Goal: Find specific page/section

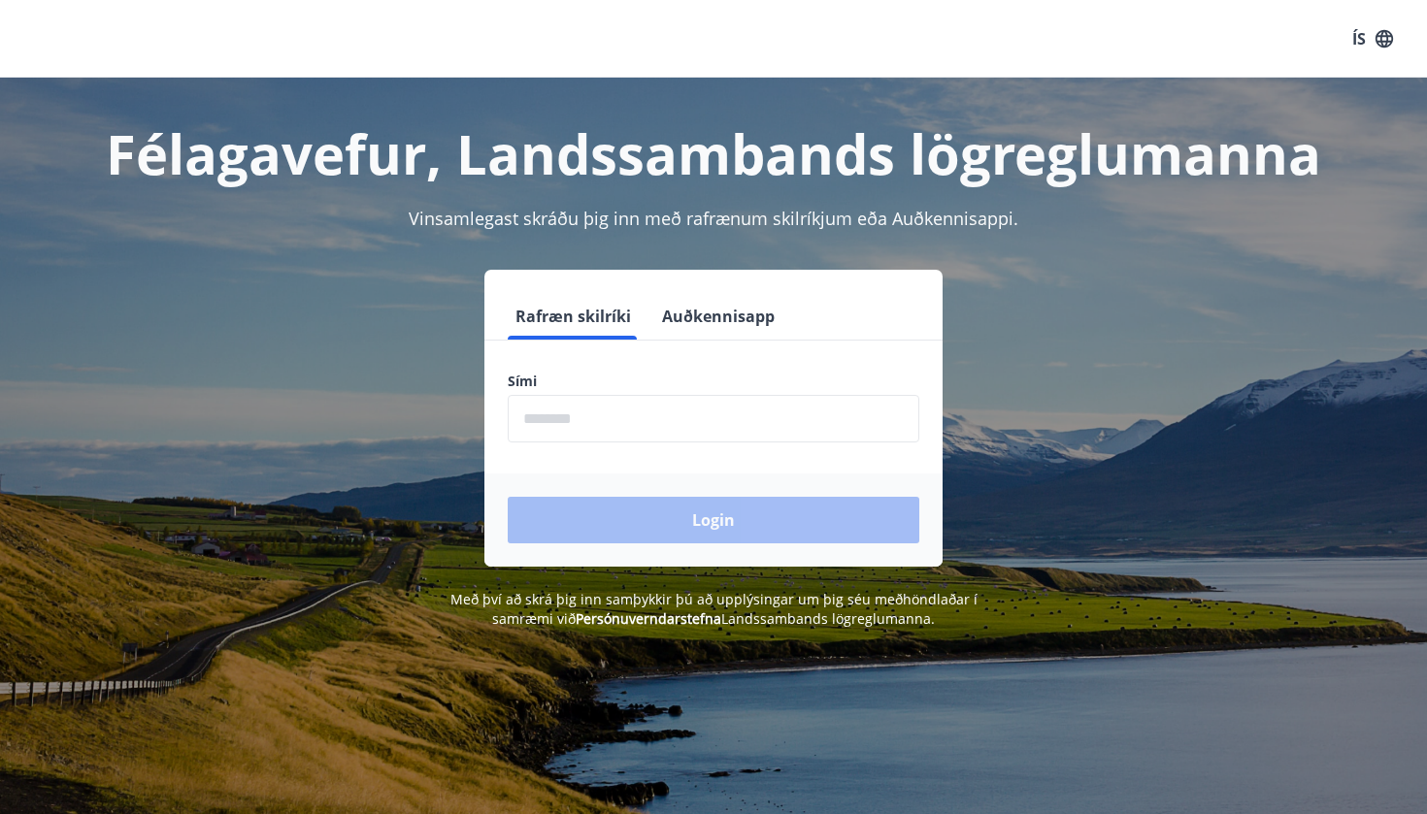
click at [684, 409] on input "phone" at bounding box center [714, 419] width 412 height 48
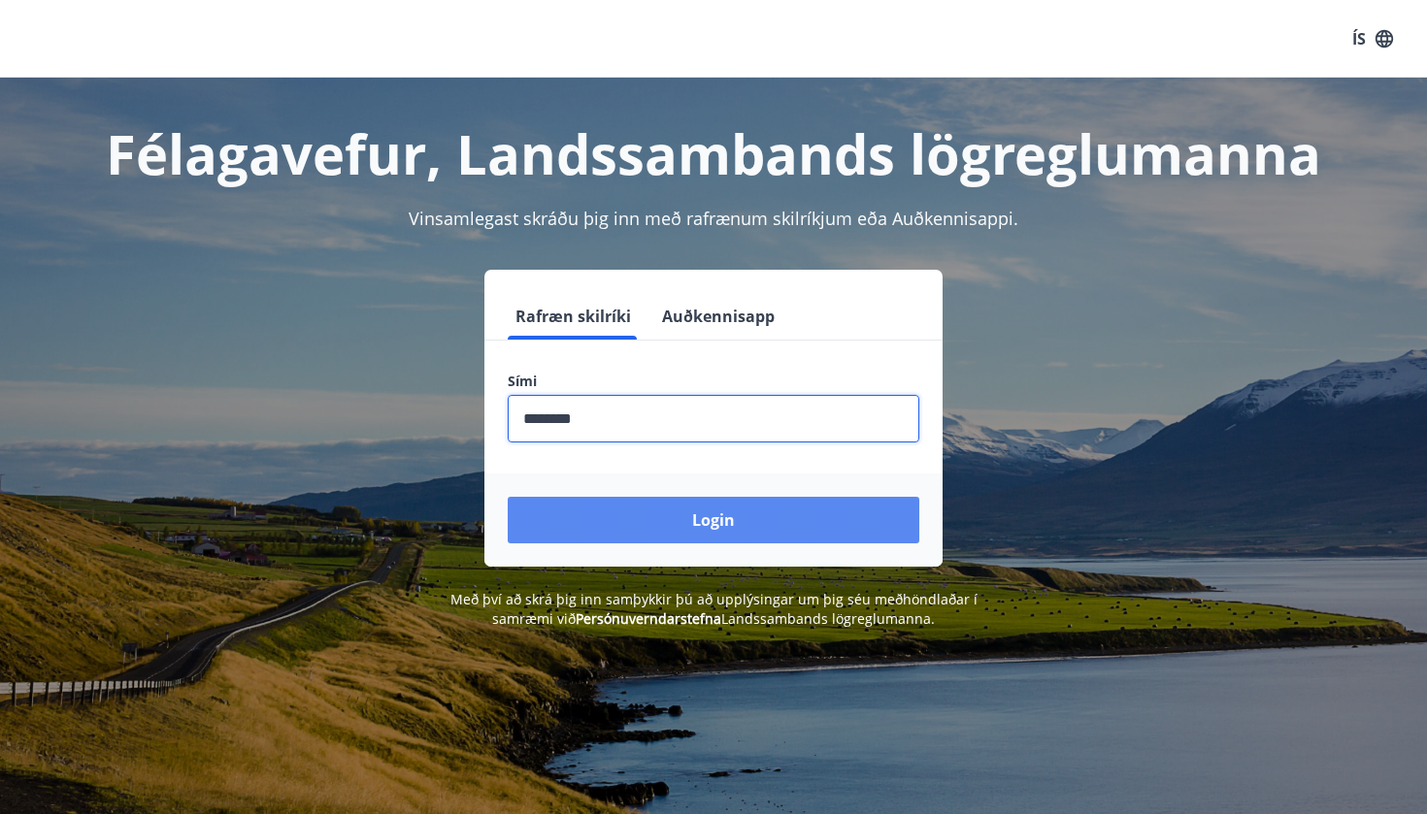
type input "********"
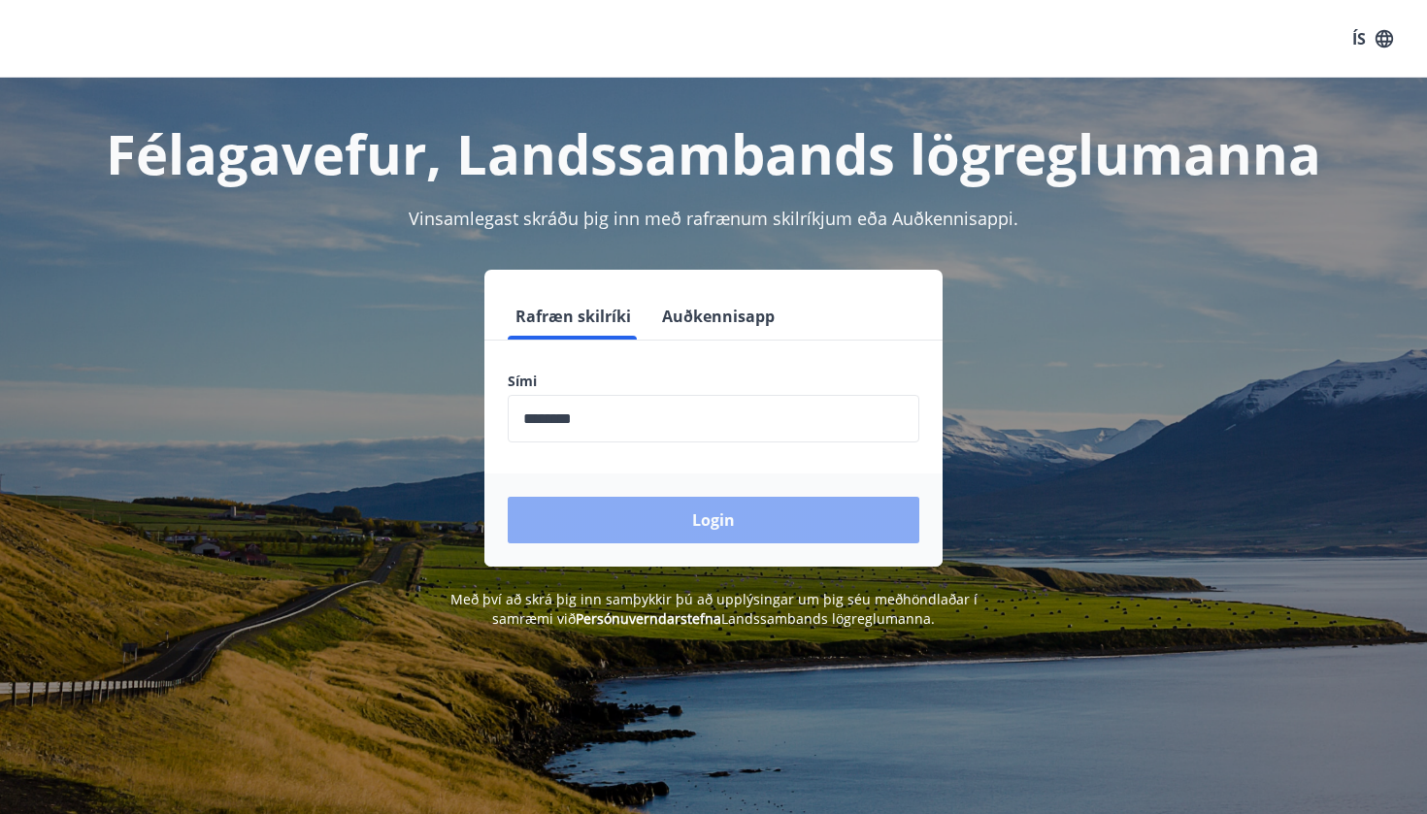
click at [698, 531] on button "Login" at bounding box center [714, 520] width 412 height 47
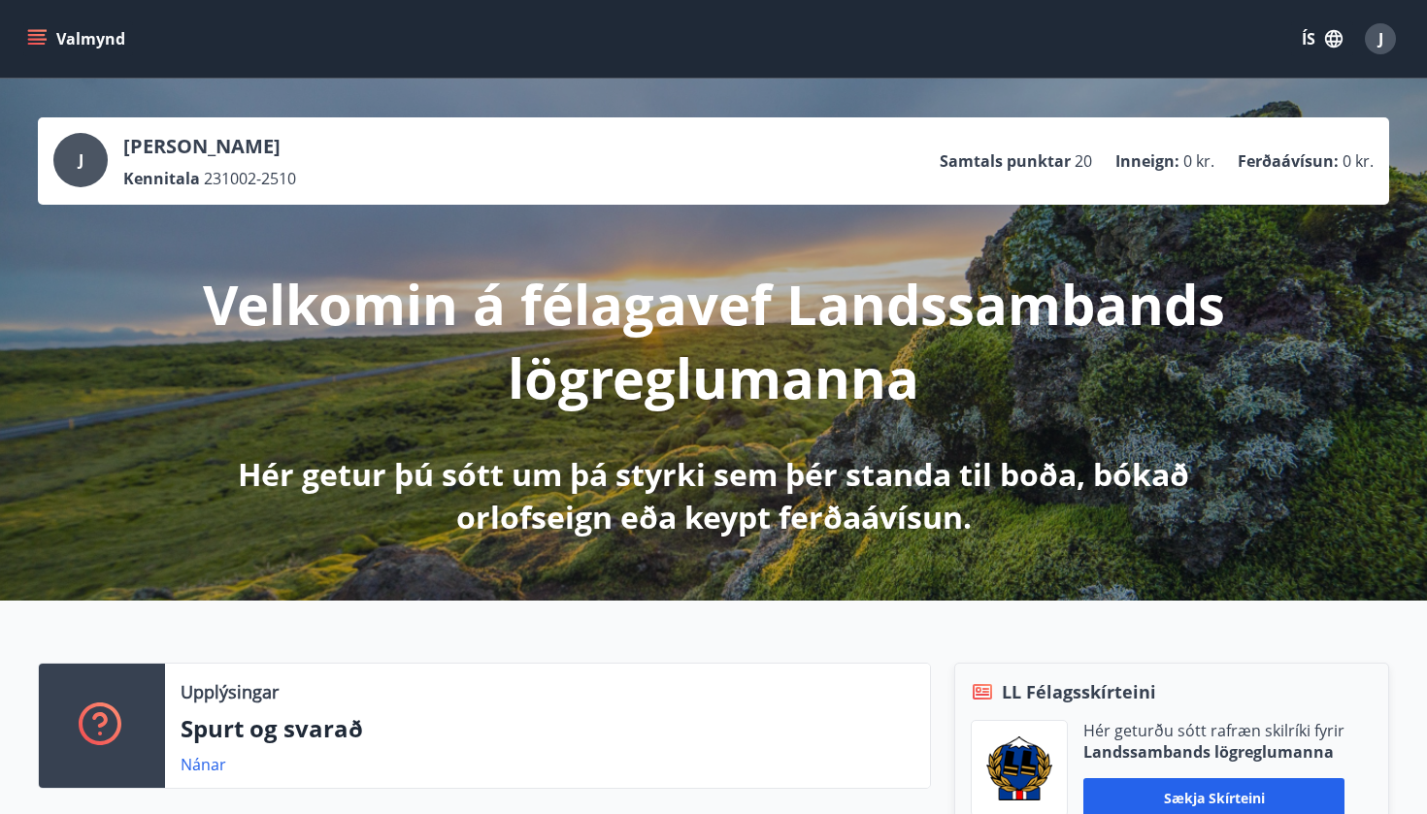
click at [43, 33] on icon "menu" at bounding box center [36, 38] width 19 height 19
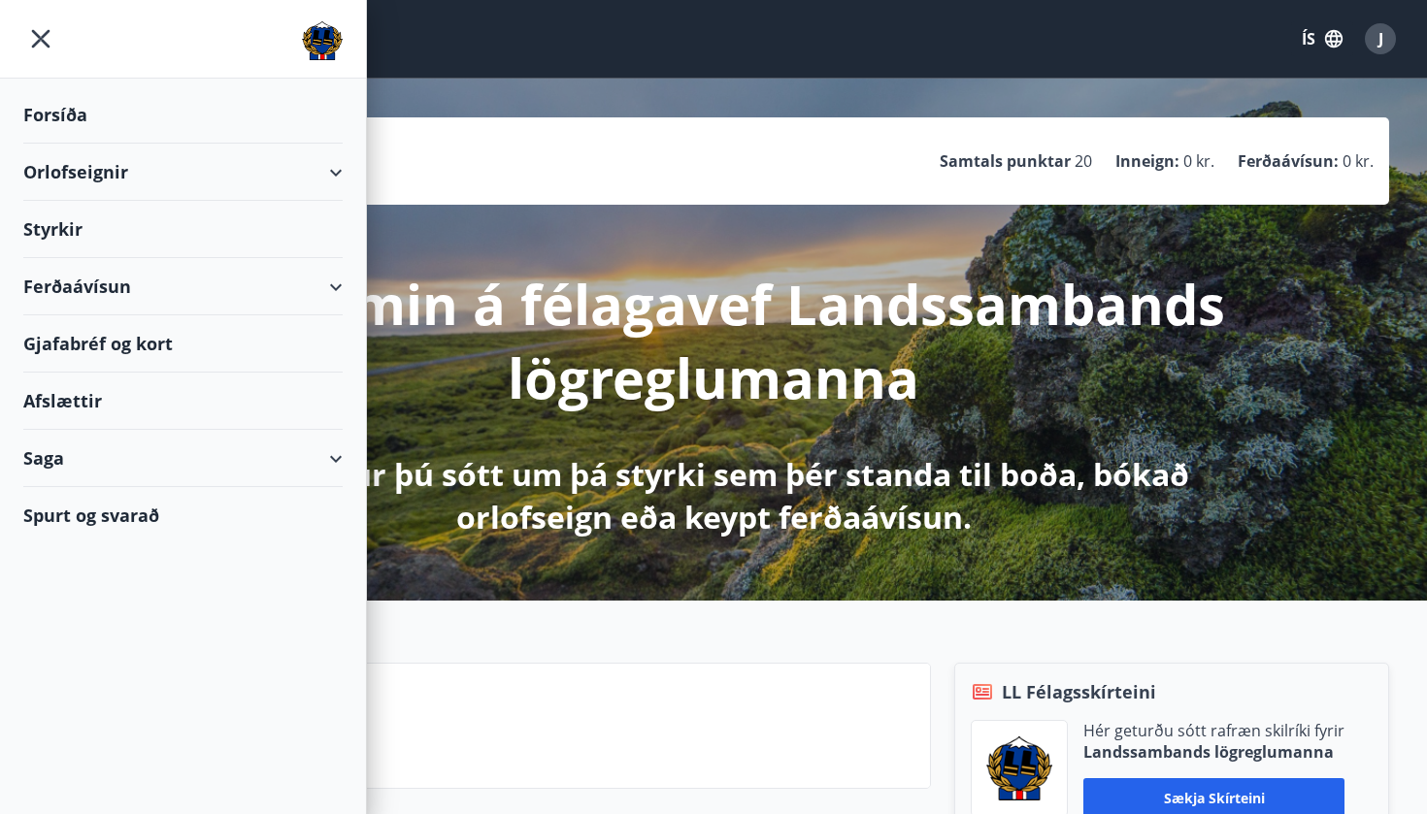
click at [80, 399] on div "Afslættir" at bounding box center [182, 401] width 319 height 57
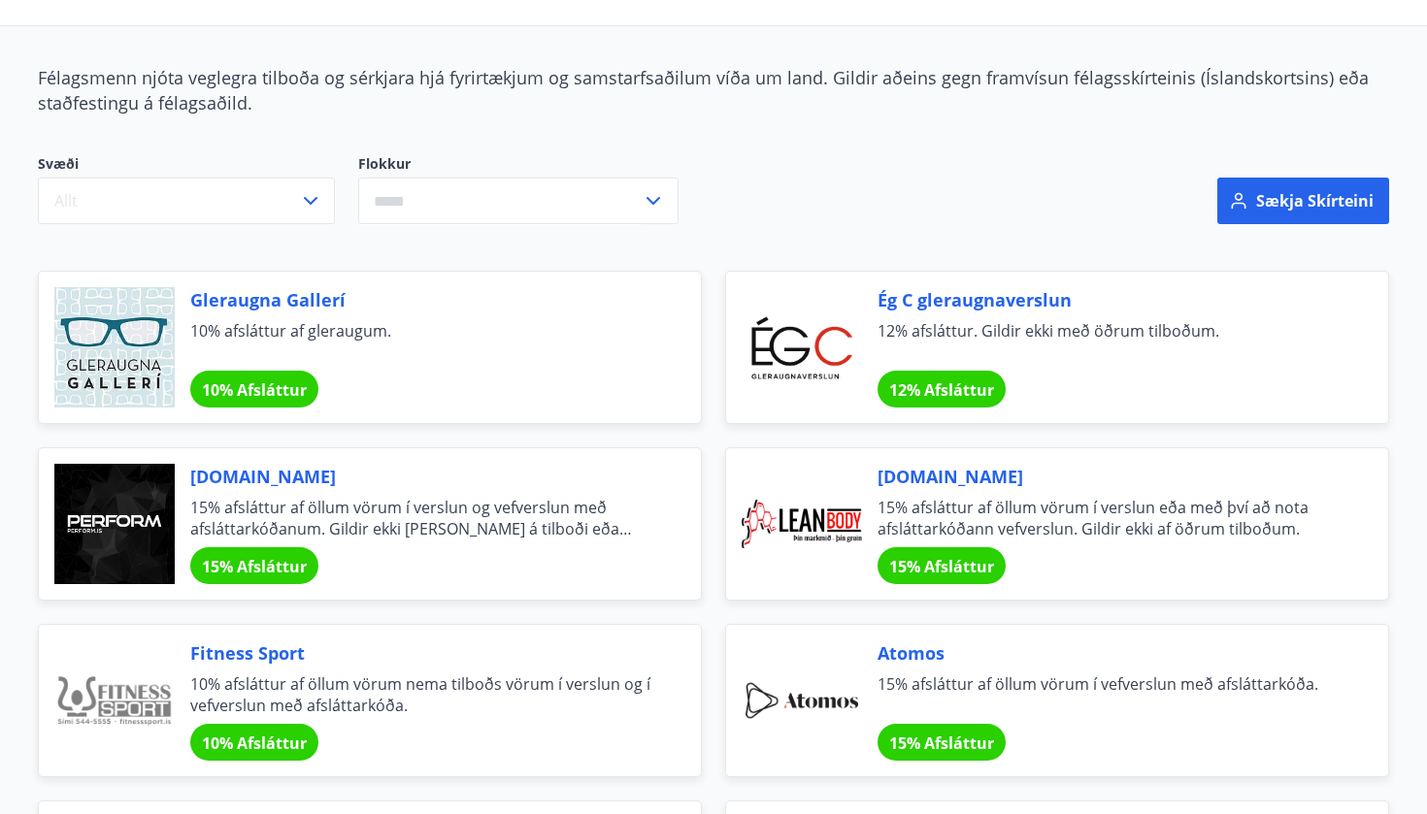
scroll to position [165, 0]
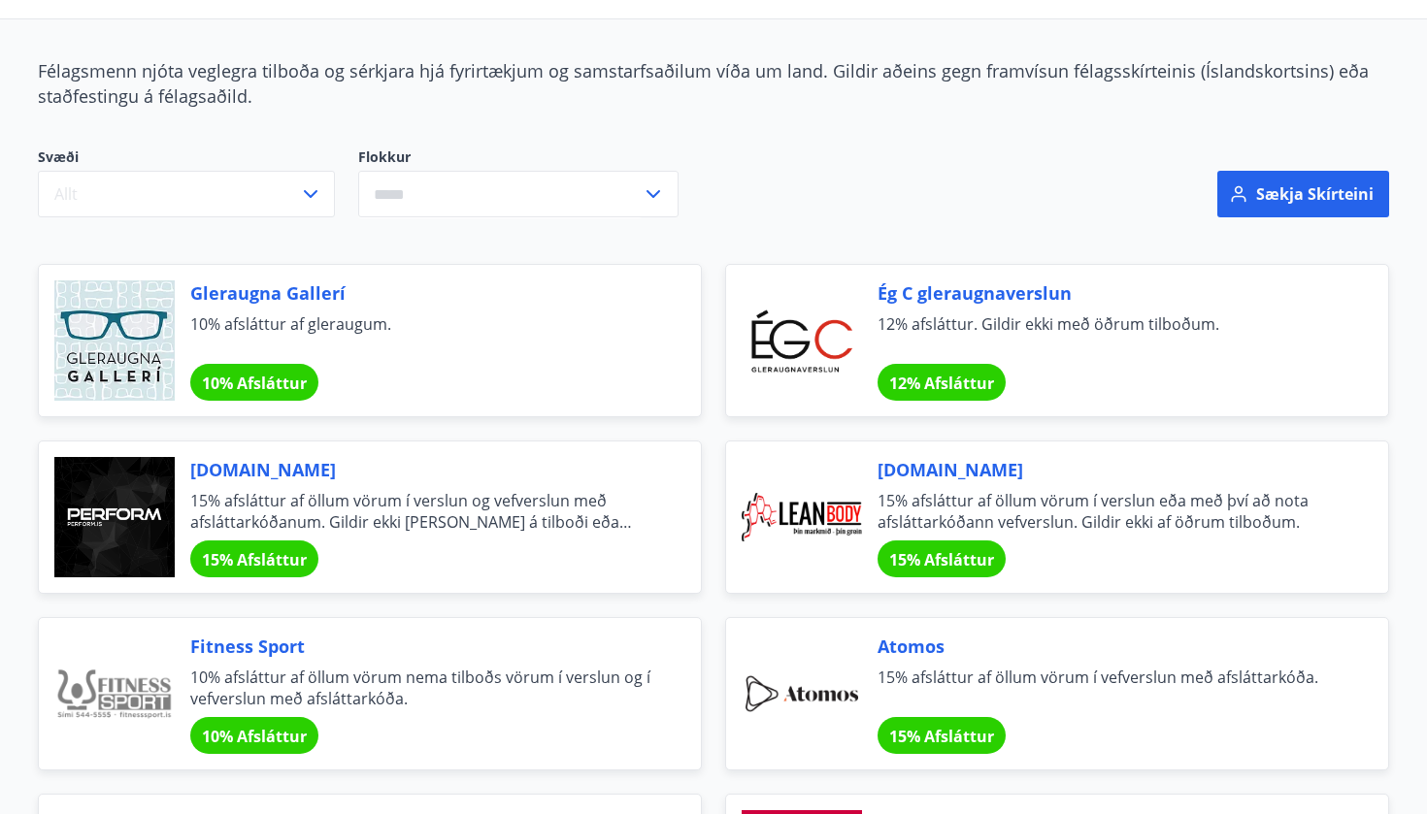
click at [255, 564] on span "15% Afsláttur" at bounding box center [254, 559] width 105 height 21
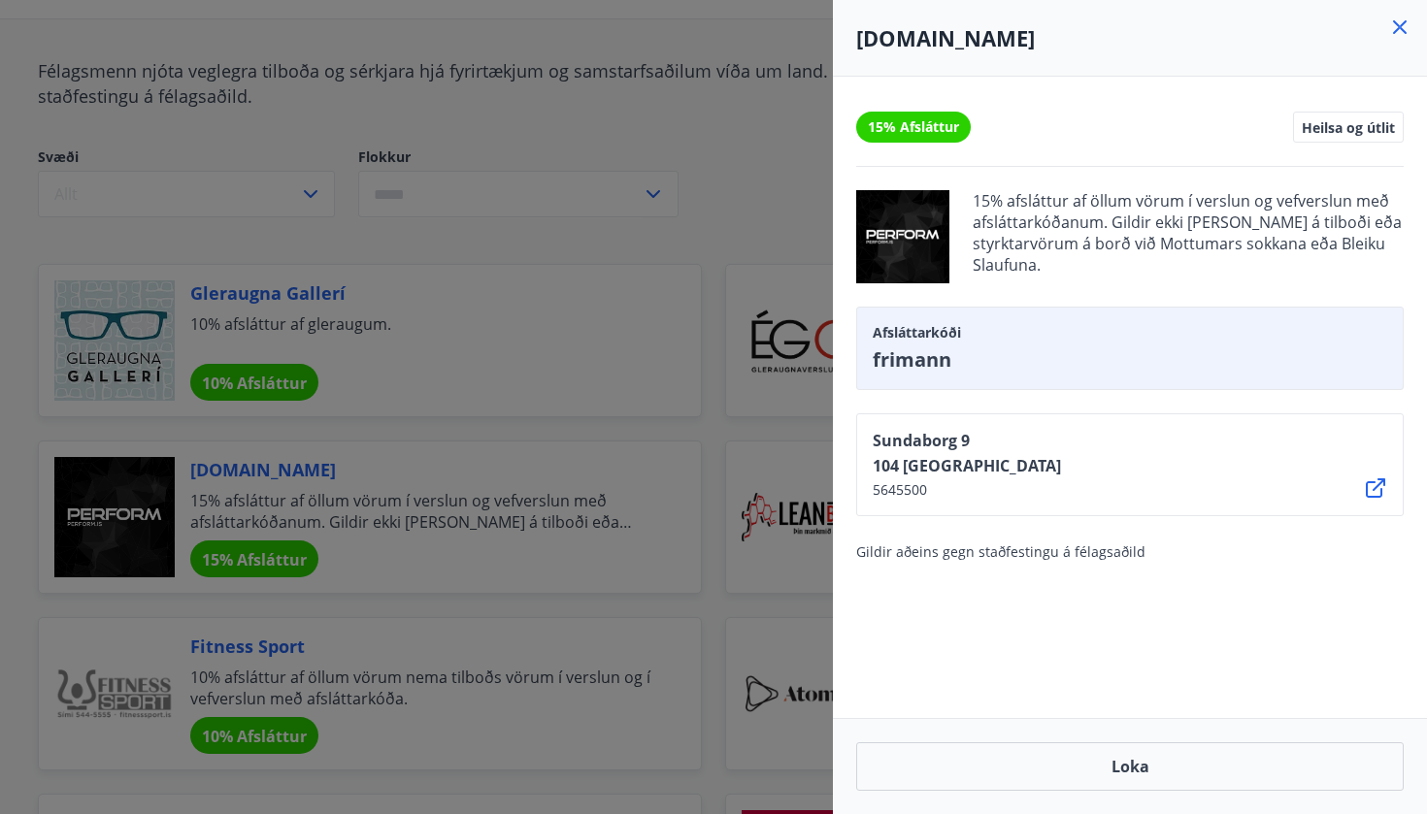
click at [781, 164] on div at bounding box center [713, 407] width 1427 height 814
